Goal: Find specific page/section

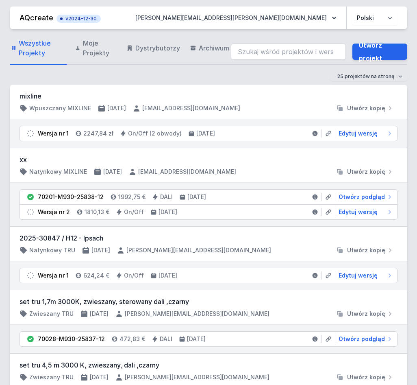
drag, startPoint x: 0, startPoint y: 0, endPoint x: 272, endPoint y: 50, distance: 276.5
click at [272, 50] on input "search" at bounding box center [288, 52] width 115 height 16
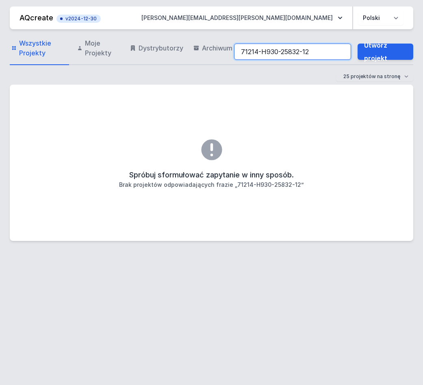
click at [327, 50] on input "71214-H930-25832-12" at bounding box center [292, 52] width 117 height 16
click at [266, 51] on input "71214-H930-25832-12" at bounding box center [292, 52] width 117 height 16
click at [319, 53] on input "71214-m930-25832-12" at bounding box center [292, 52] width 117 height 16
drag, startPoint x: 301, startPoint y: 51, endPoint x: 289, endPoint y: 53, distance: 12.4
click at [289, 53] on input "71214-m930-25832-12" at bounding box center [292, 52] width 117 height 16
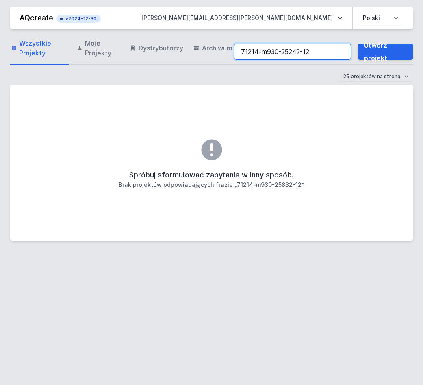
type input "71214-m930-25242-12"
drag, startPoint x: 222, startPoint y: 219, endPoint x: 222, endPoint y: 215, distance: 4.1
click at [222, 215] on div "Spróbuj sformułować zapytanie w inny sposób. Brak projektów odpowiadających fra…" at bounding box center [212, 163] width 404 height 156
click at [201, 236] on div "Spróbuj sformułować zapytanie w inny sposób. Brak projektów odpowiadających fra…" at bounding box center [212, 163] width 404 height 156
